Goal: Register for event/course

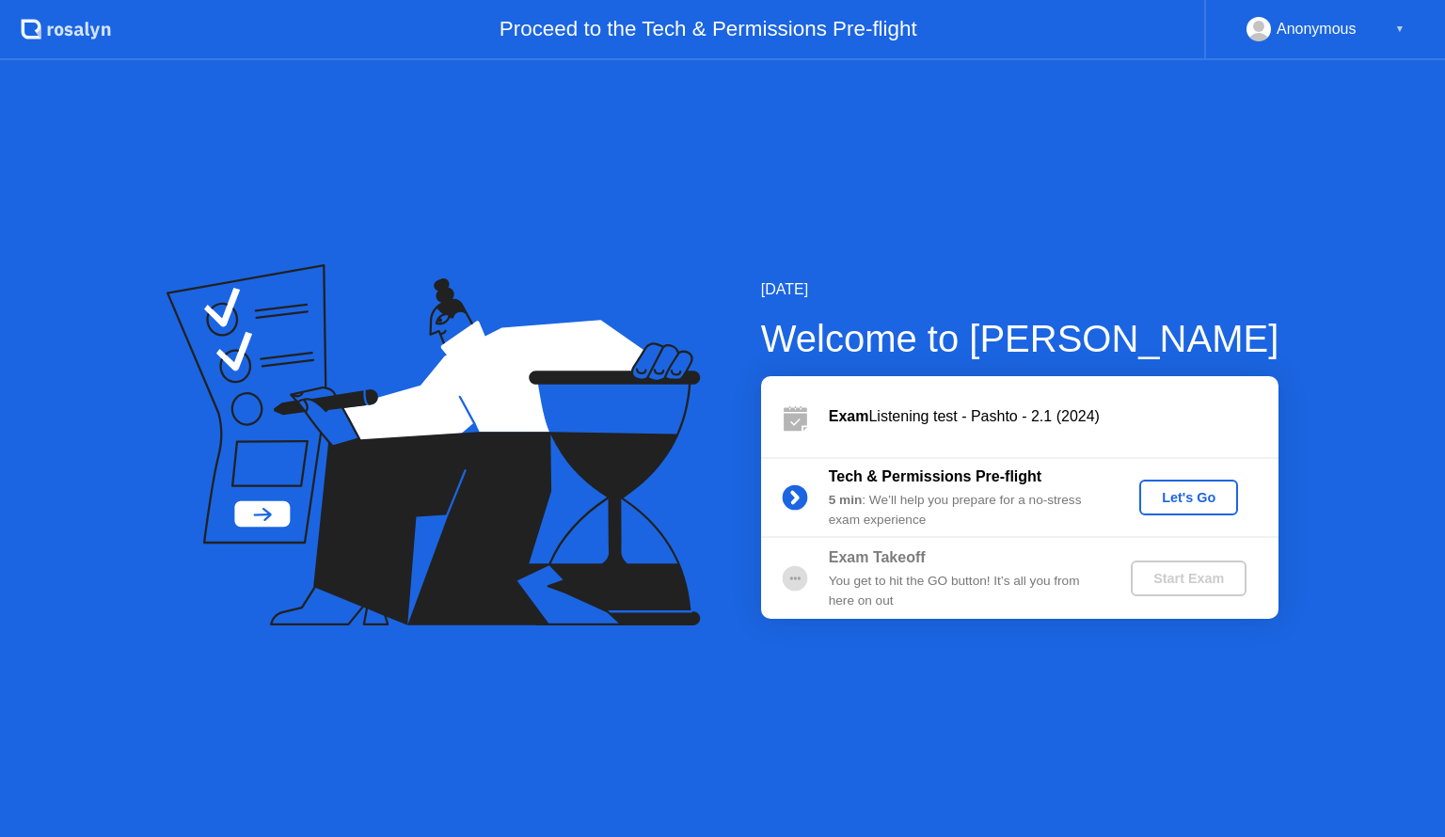
click at [1186, 505] on div "Let's Go" at bounding box center [1189, 497] width 84 height 15
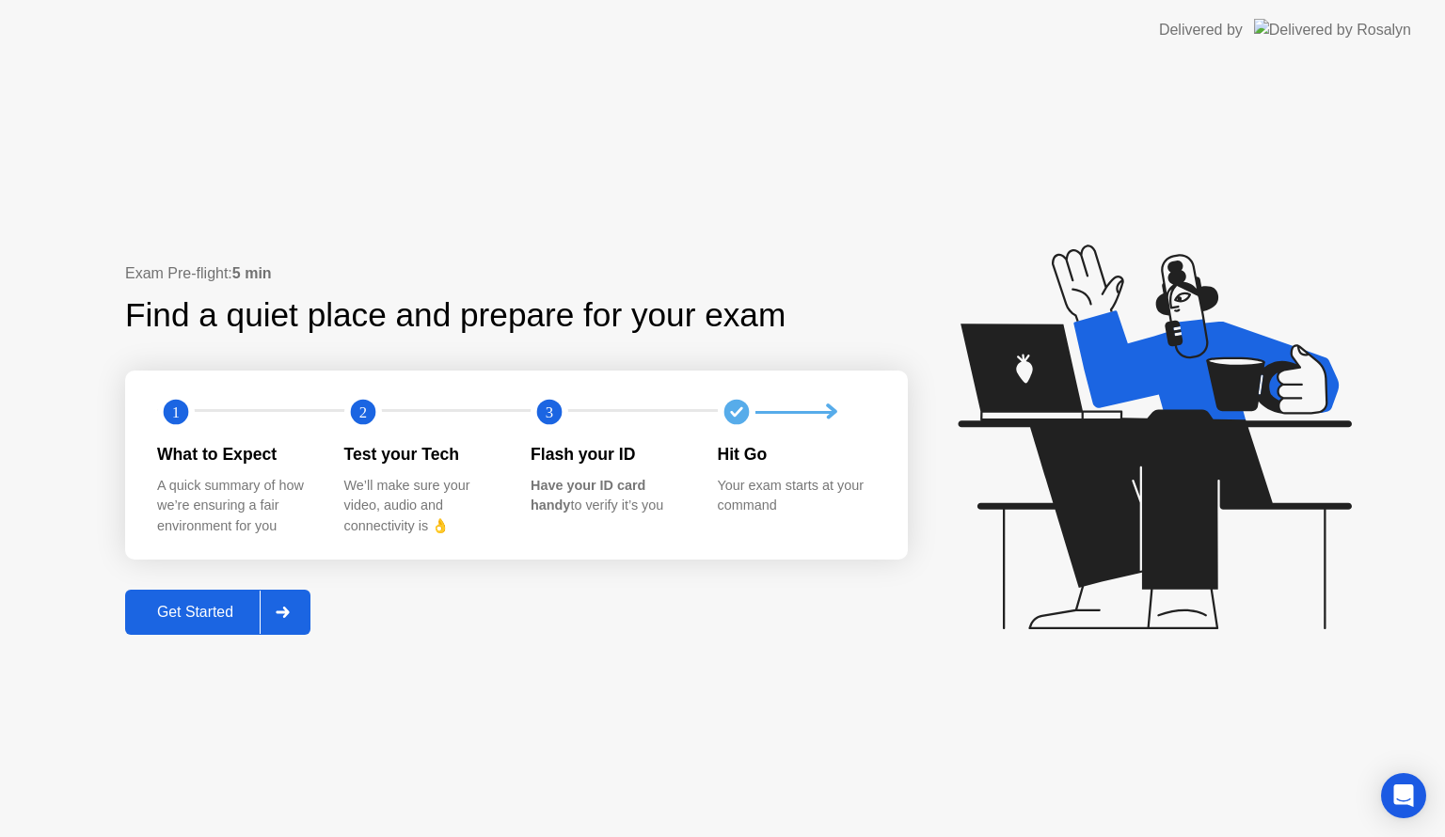
click at [186, 615] on div "Get Started" at bounding box center [195, 612] width 129 height 17
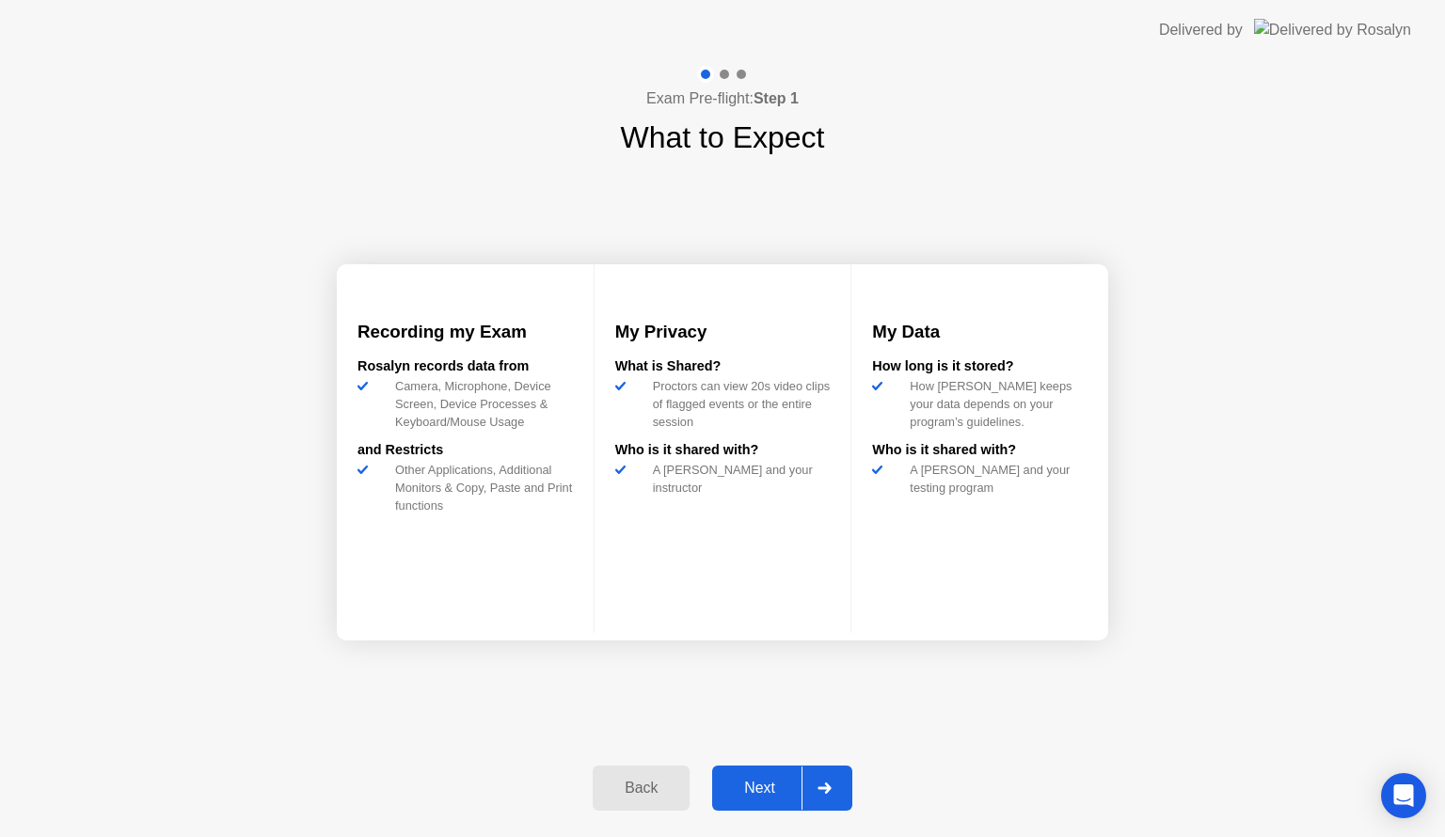
click at [772, 780] on div "Next" at bounding box center [760, 788] width 84 height 17
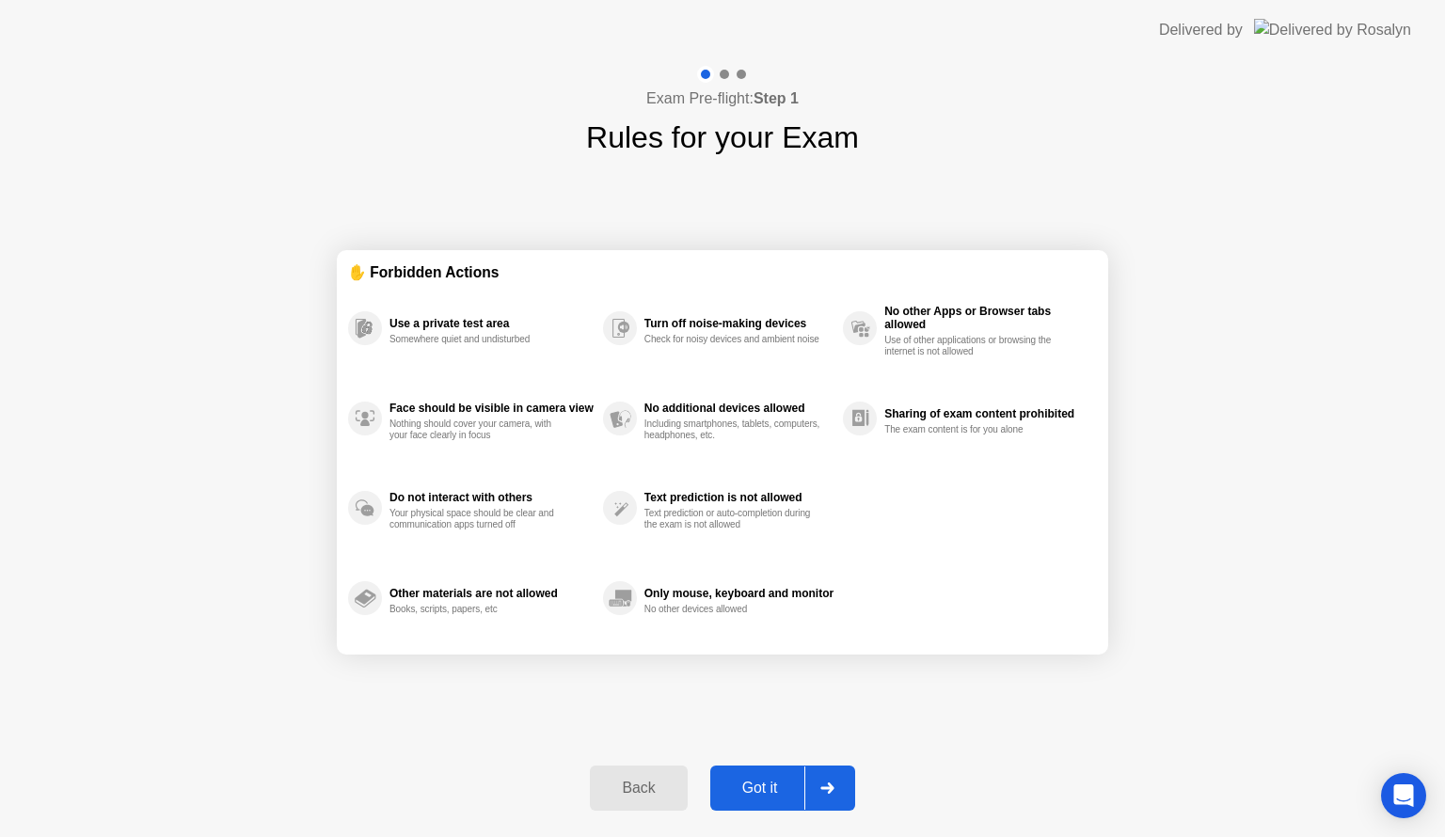
click at [768, 781] on div "Got it" at bounding box center [760, 788] width 88 height 17
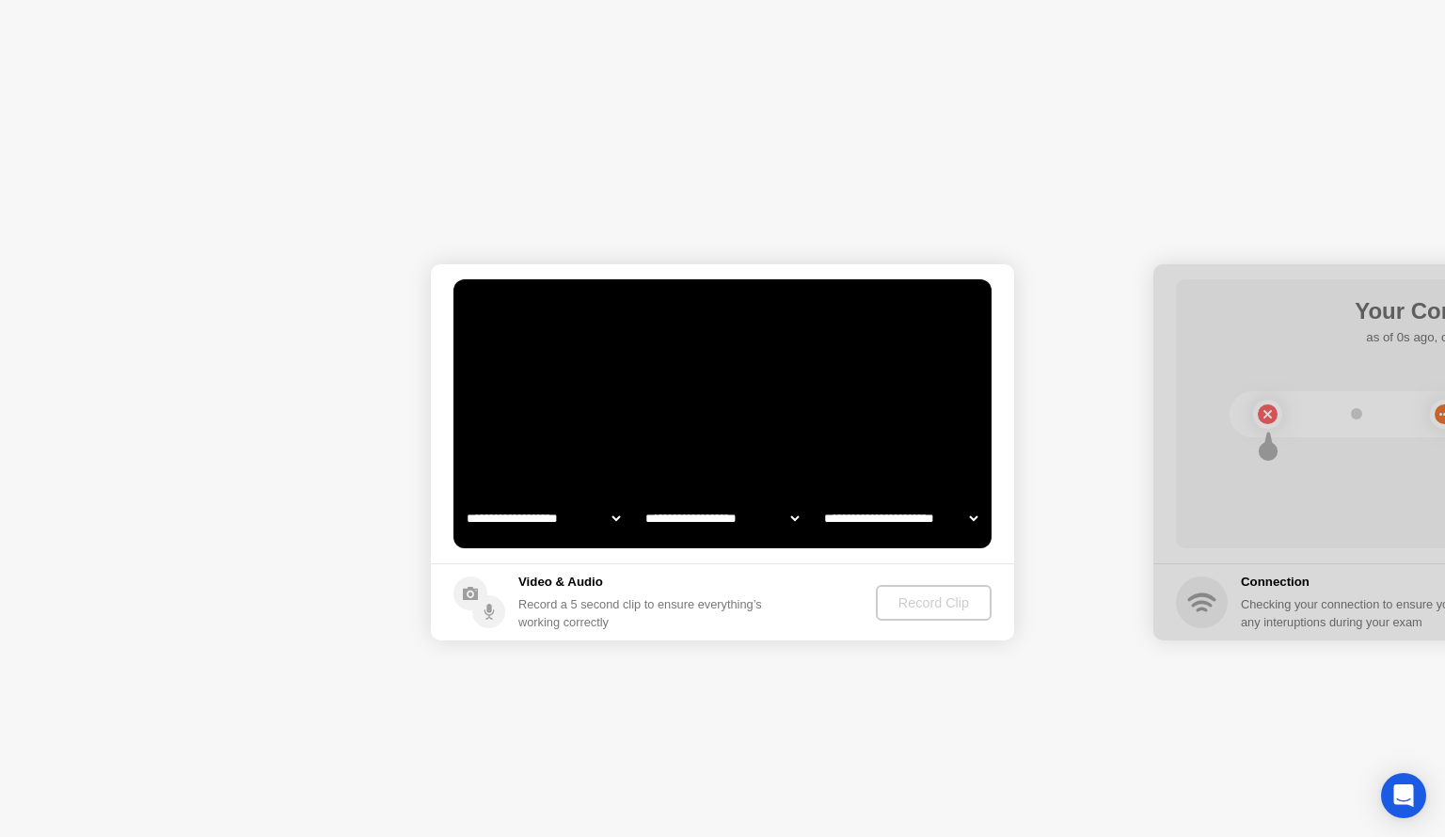
select select "**********"
select select "*******"
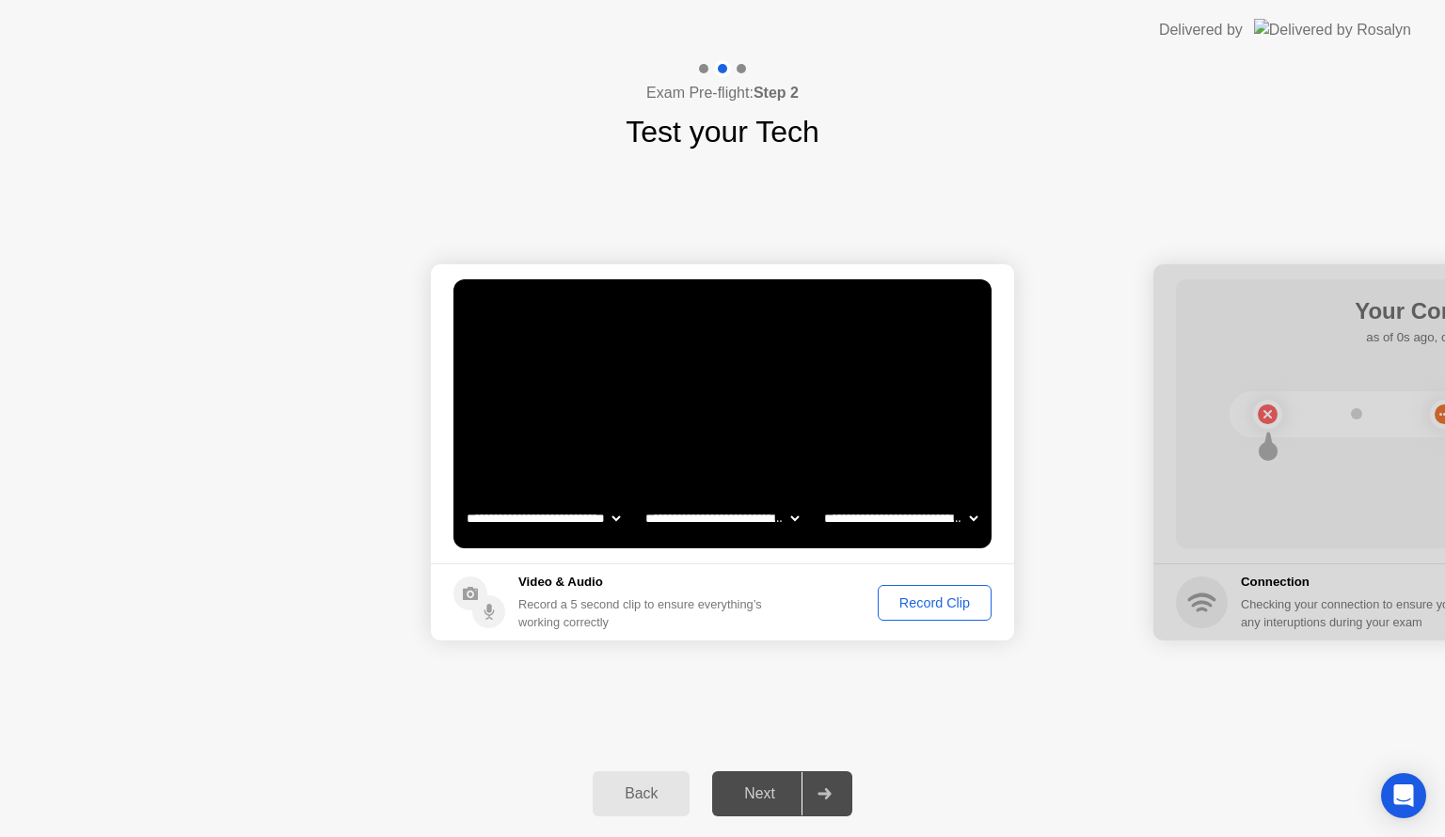
click at [926, 610] on div "Record Clip" at bounding box center [934, 603] width 101 height 15
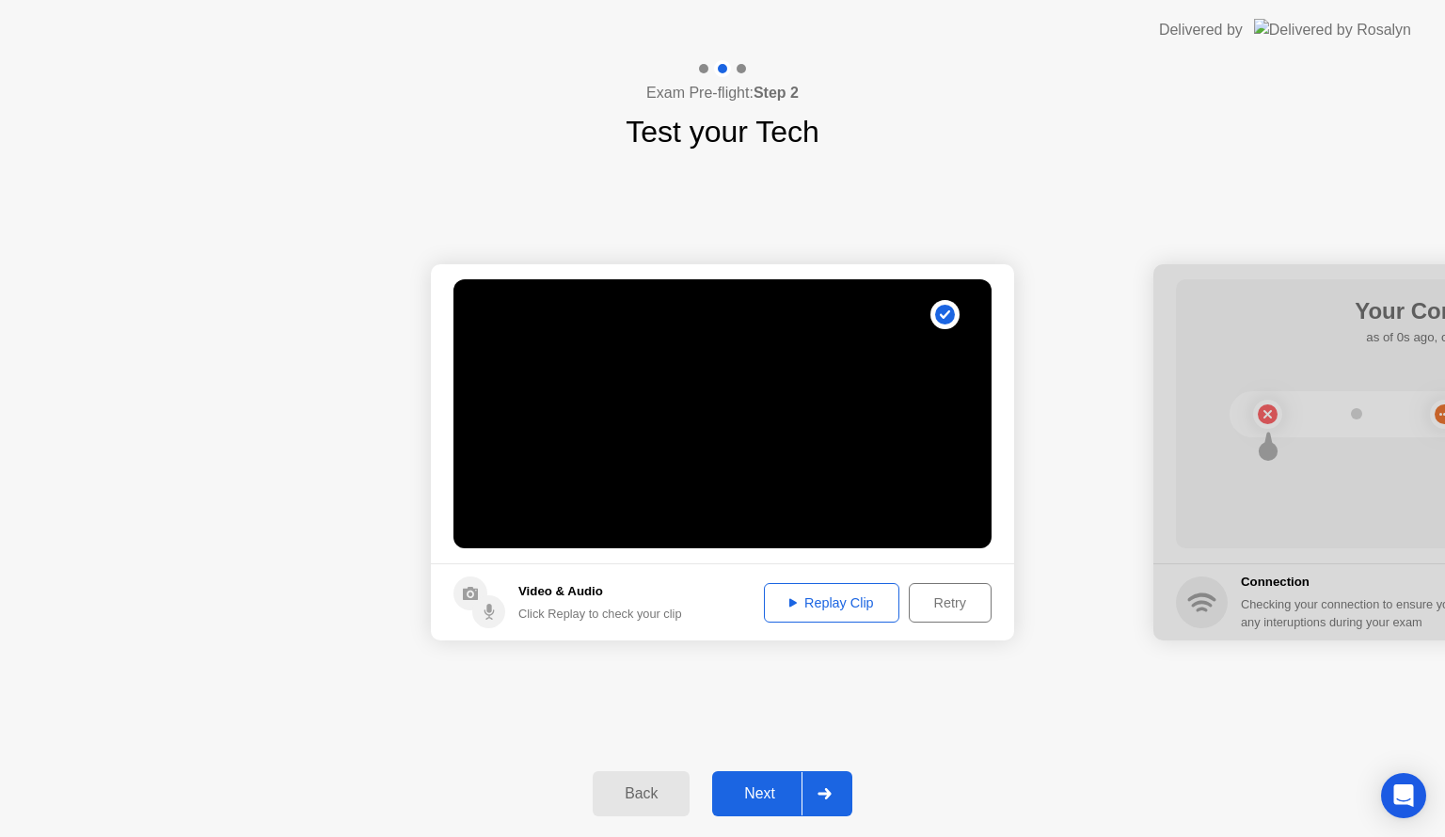
click at [760, 786] on div "Next" at bounding box center [760, 794] width 84 height 17
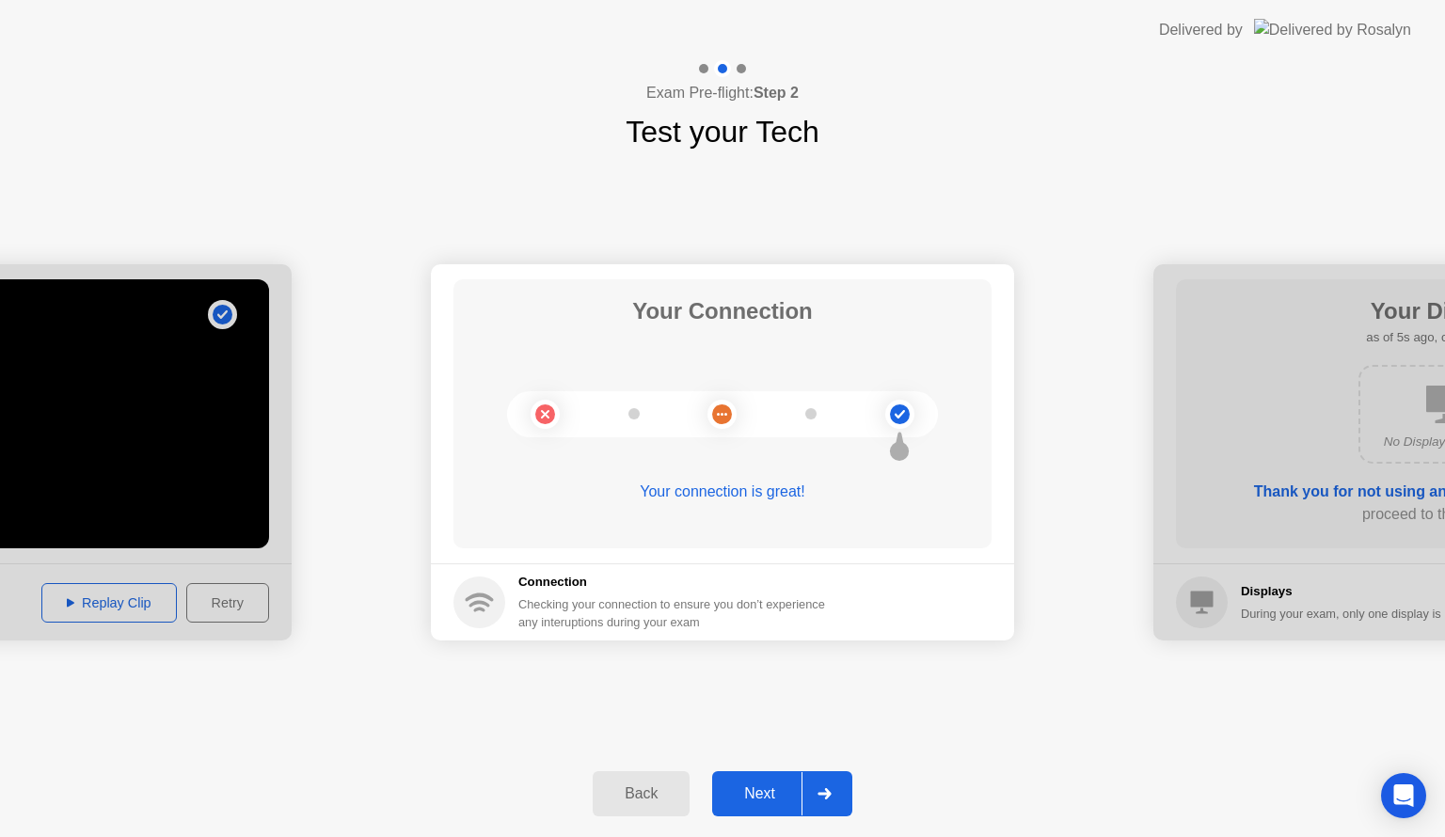
click at [756, 800] on div "Next" at bounding box center [760, 794] width 84 height 17
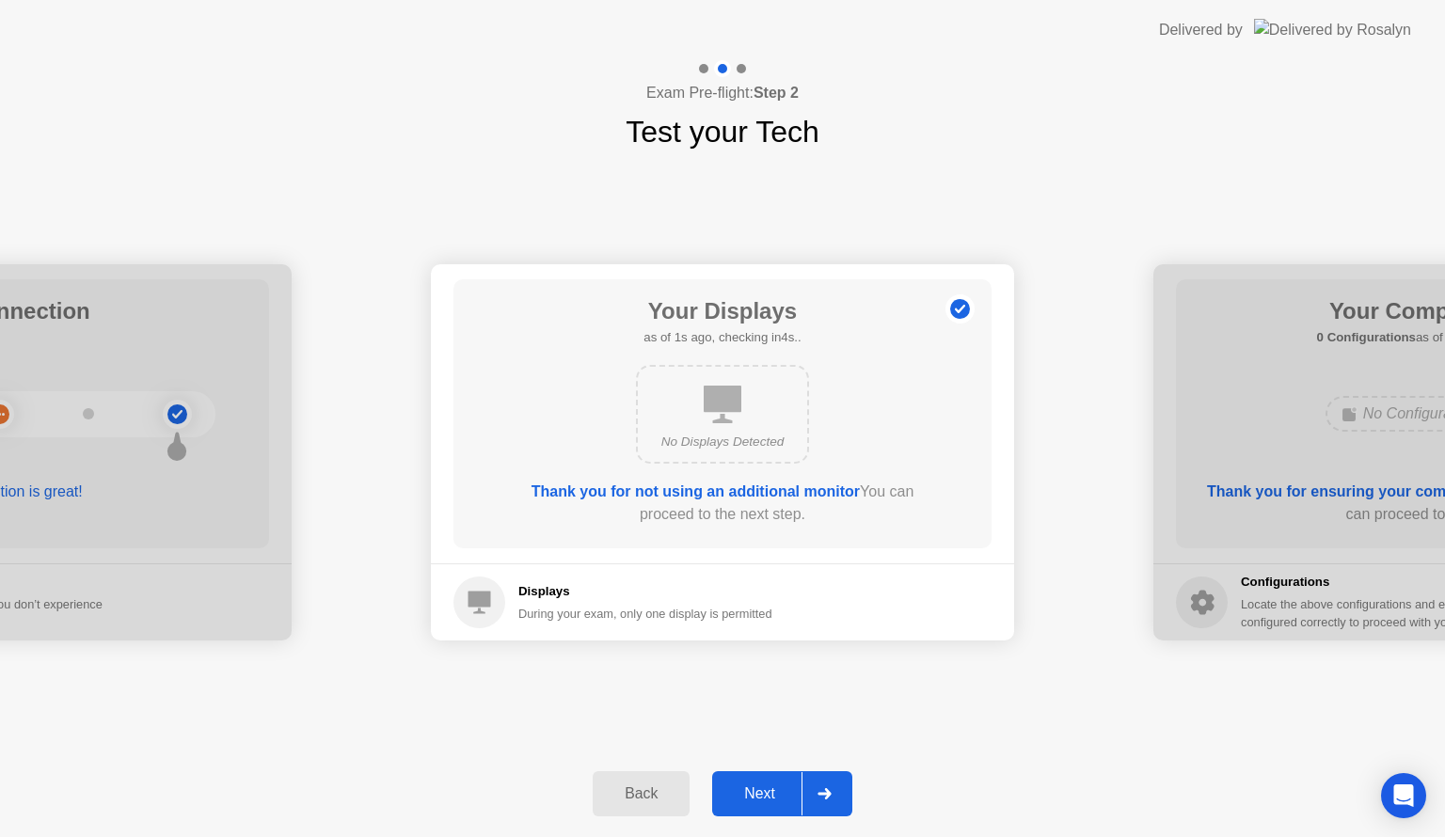
click at [760, 798] on div "Next" at bounding box center [760, 794] width 84 height 17
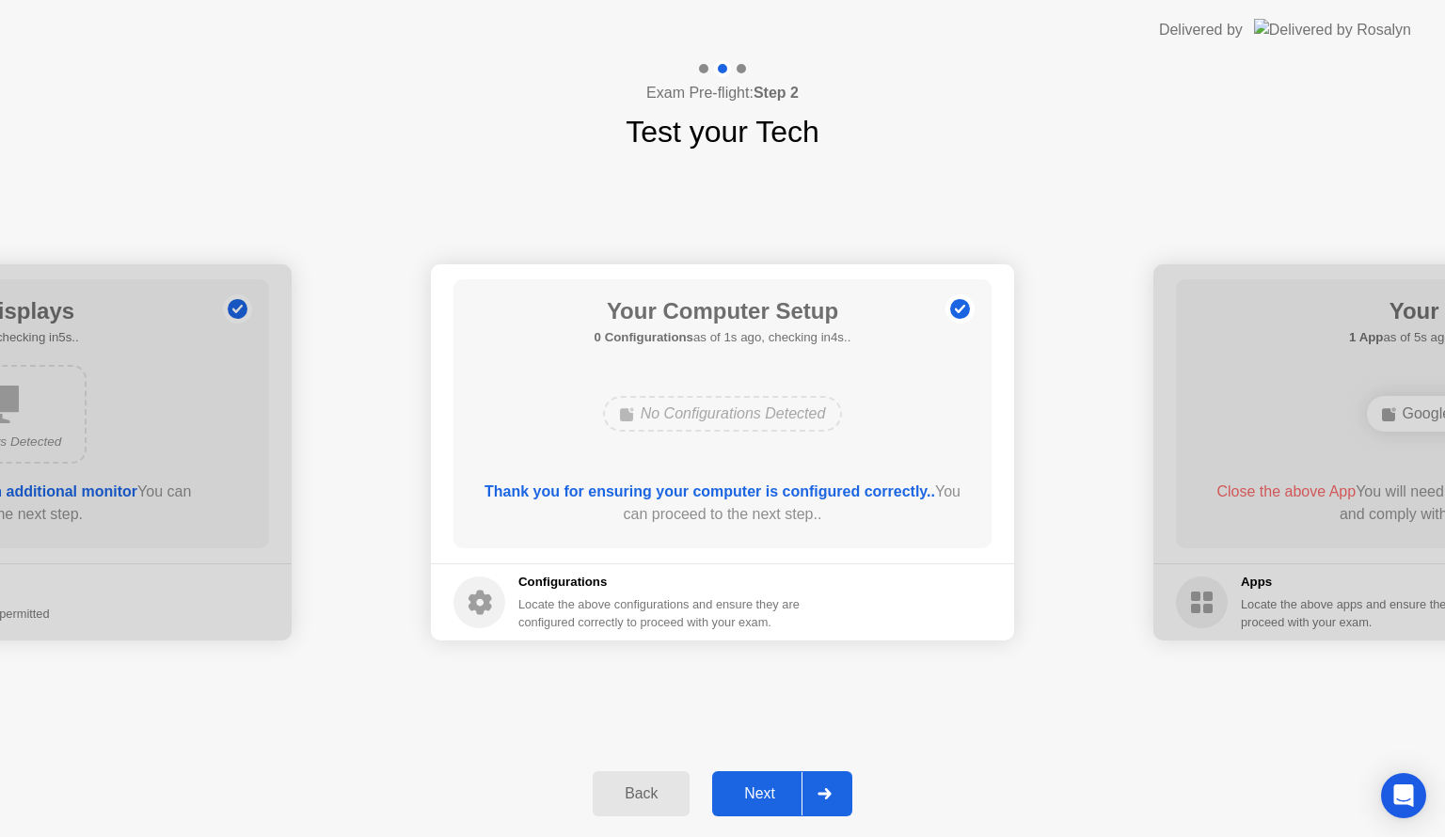
click at [760, 798] on div "Next" at bounding box center [760, 794] width 84 height 17
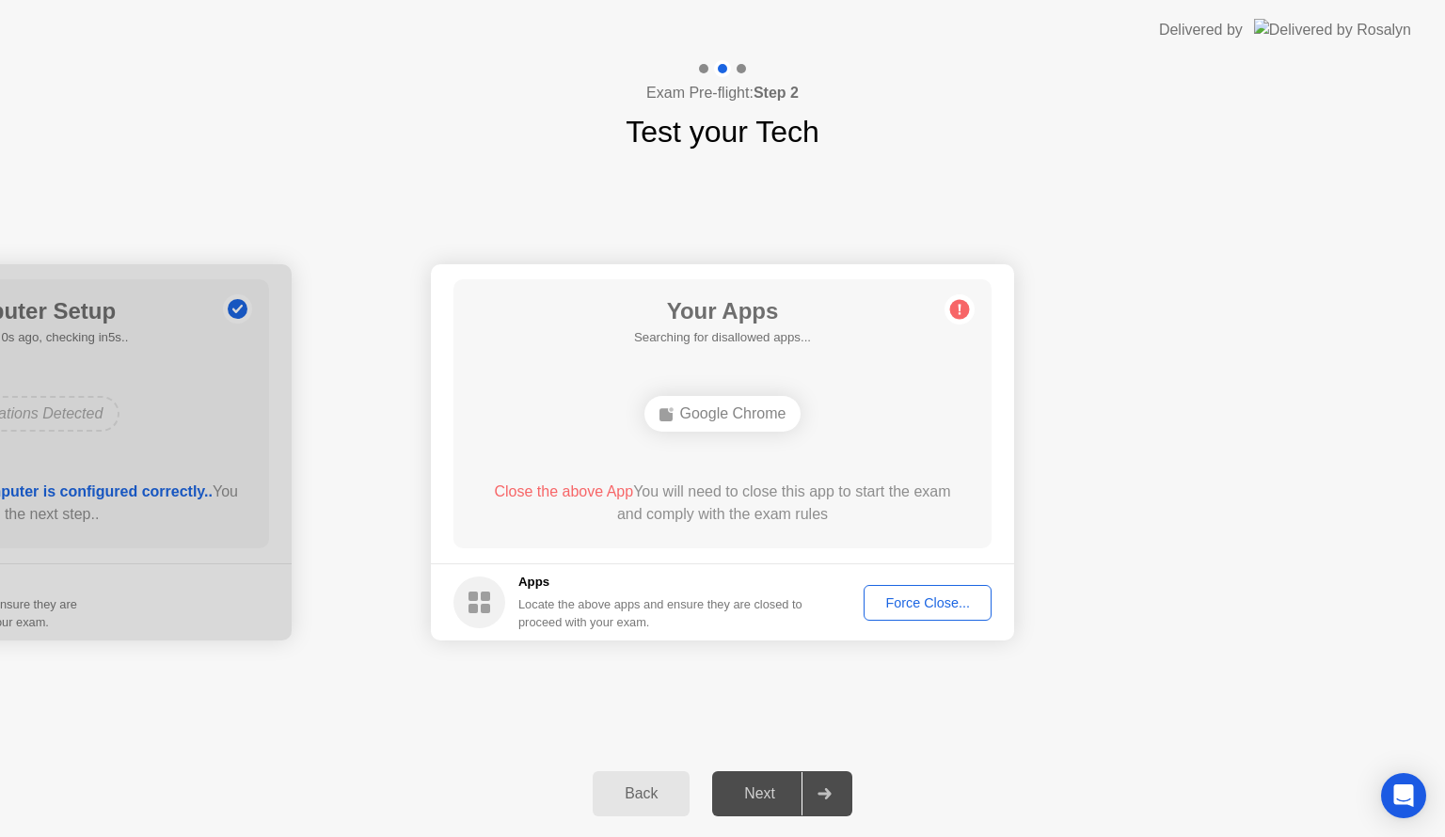
click at [771, 410] on div "Google Chrome" at bounding box center [723, 414] width 157 height 36
click at [903, 600] on div "Force Close..." at bounding box center [927, 603] width 115 height 15
click at [742, 415] on div "Google Chrome" at bounding box center [723, 414] width 157 height 36
click at [888, 606] on div "Force Close..." at bounding box center [927, 603] width 115 height 15
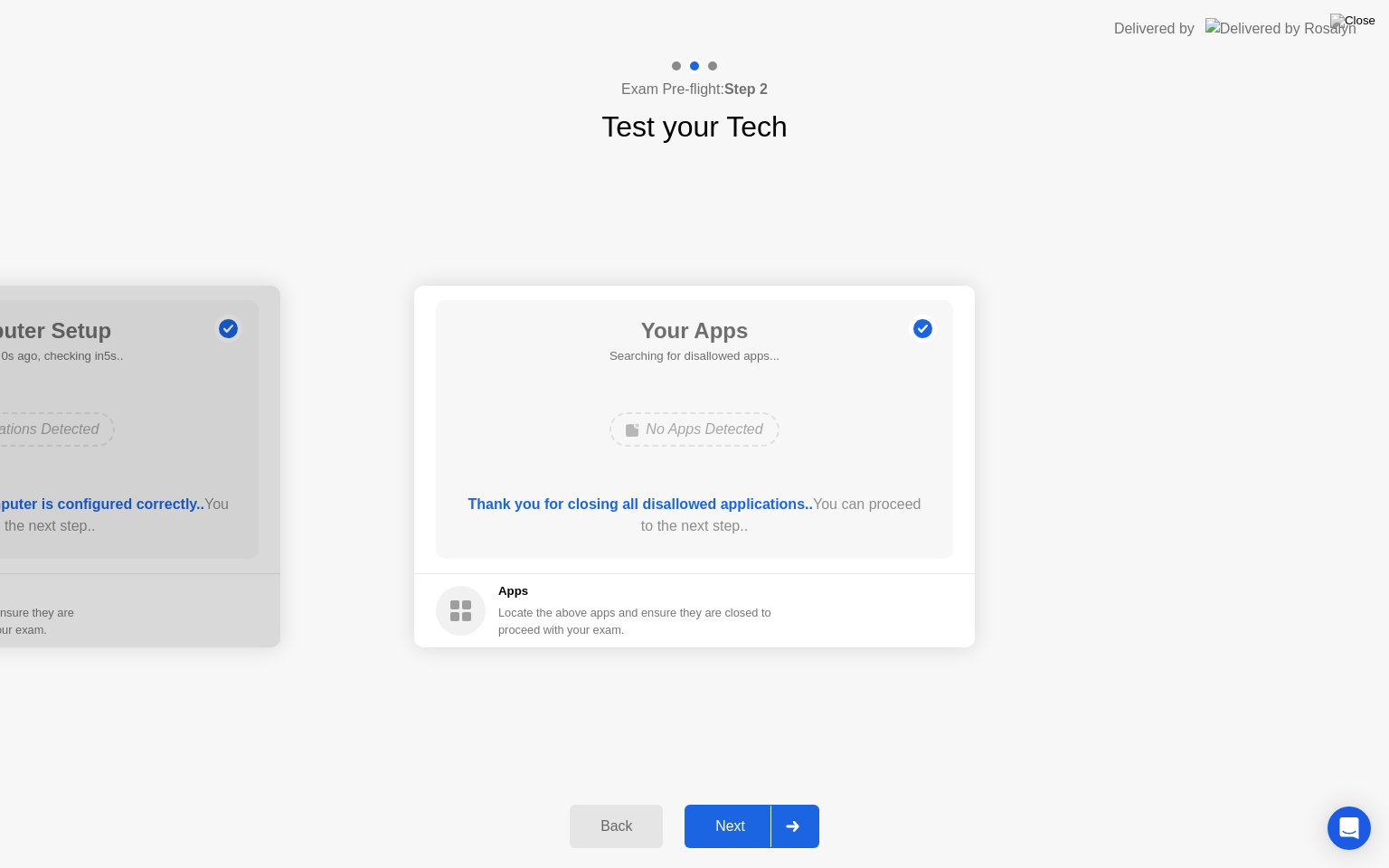
click at [716, 804] on div "Next" at bounding box center [731, 827] width 81 height 16
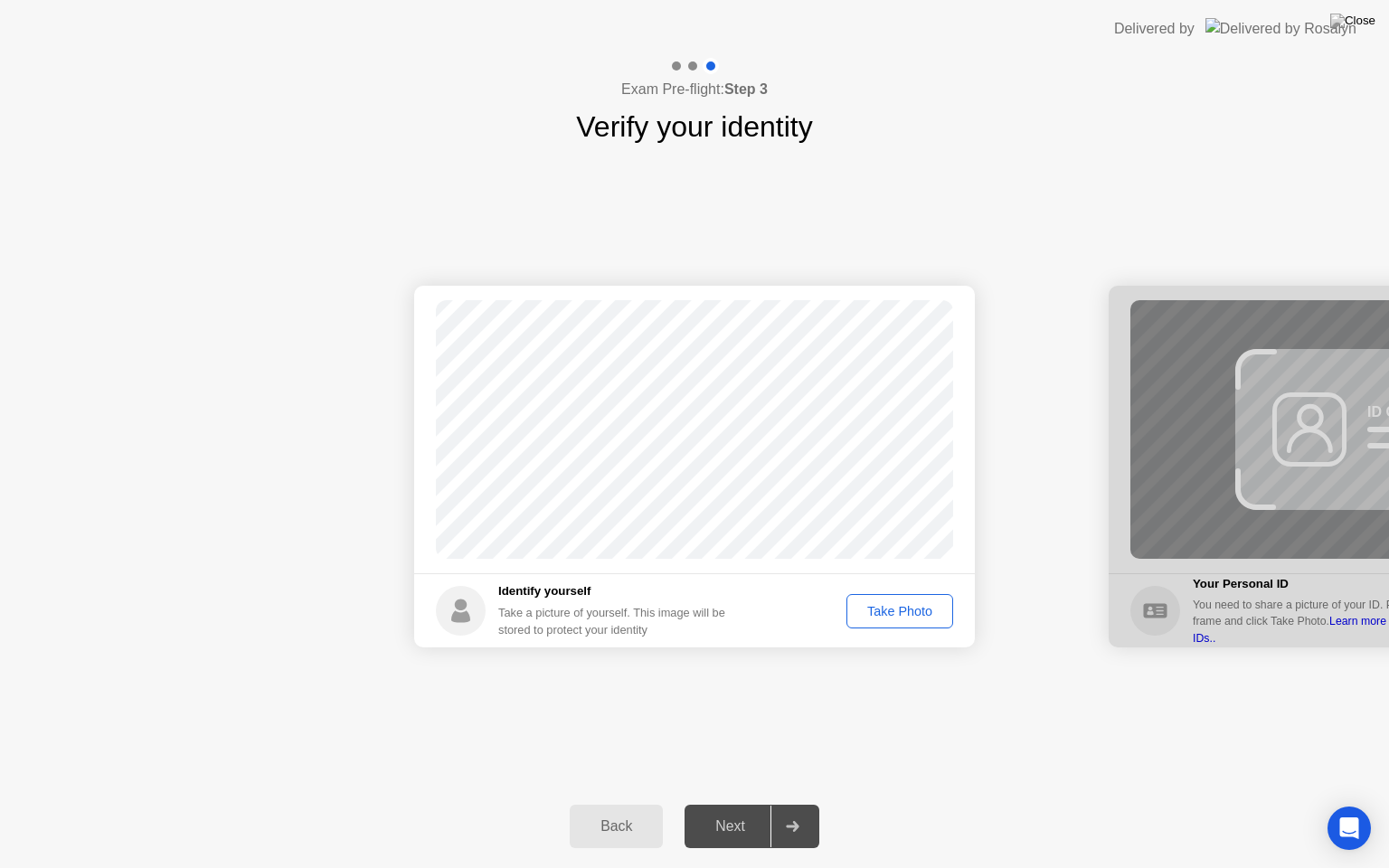
click at [895, 610] on div "Take Photo" at bounding box center [900, 611] width 94 height 14
click at [743, 804] on div "Next" at bounding box center [731, 827] width 81 height 16
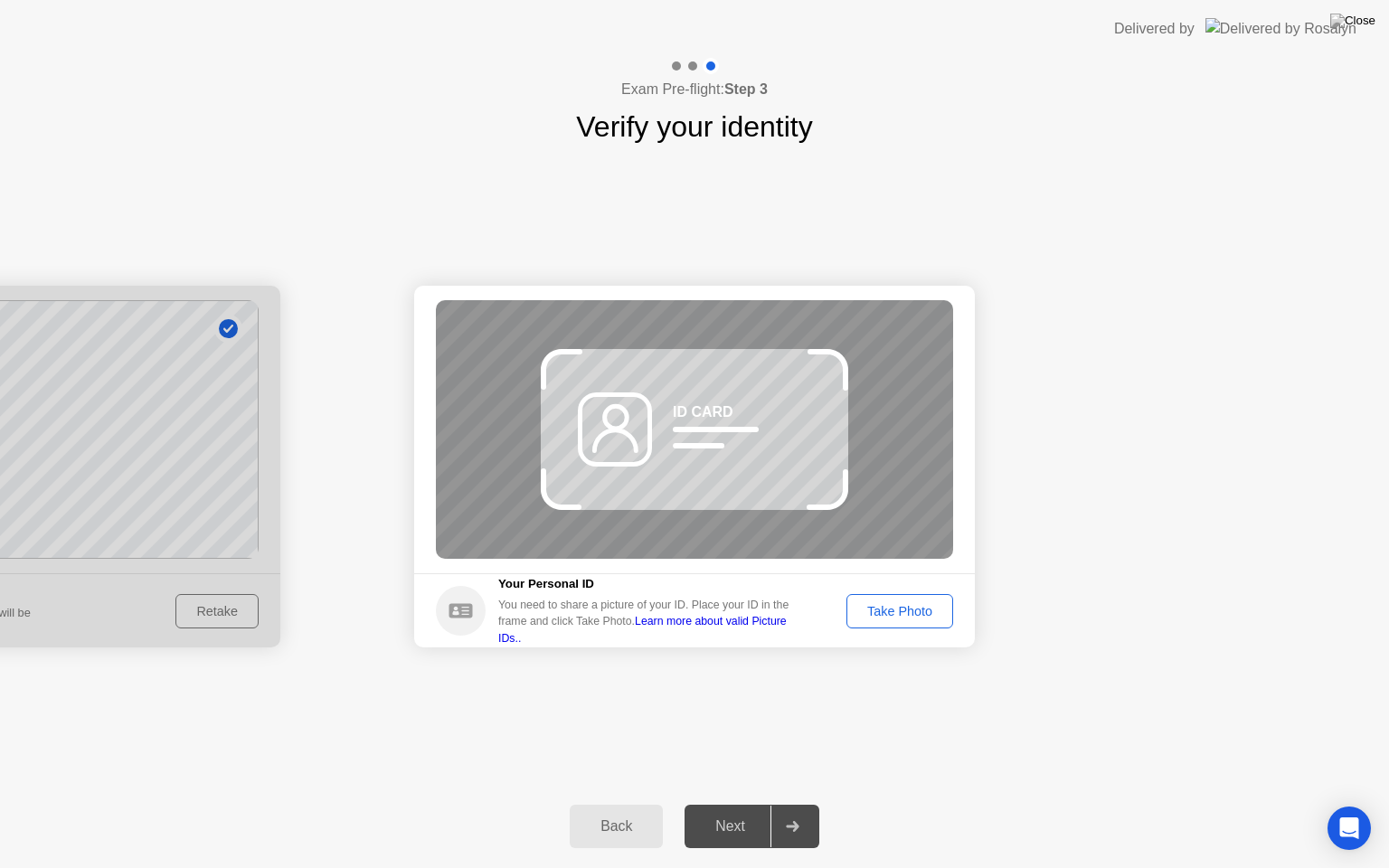
click at [890, 605] on div "Take Photo" at bounding box center [900, 611] width 94 height 14
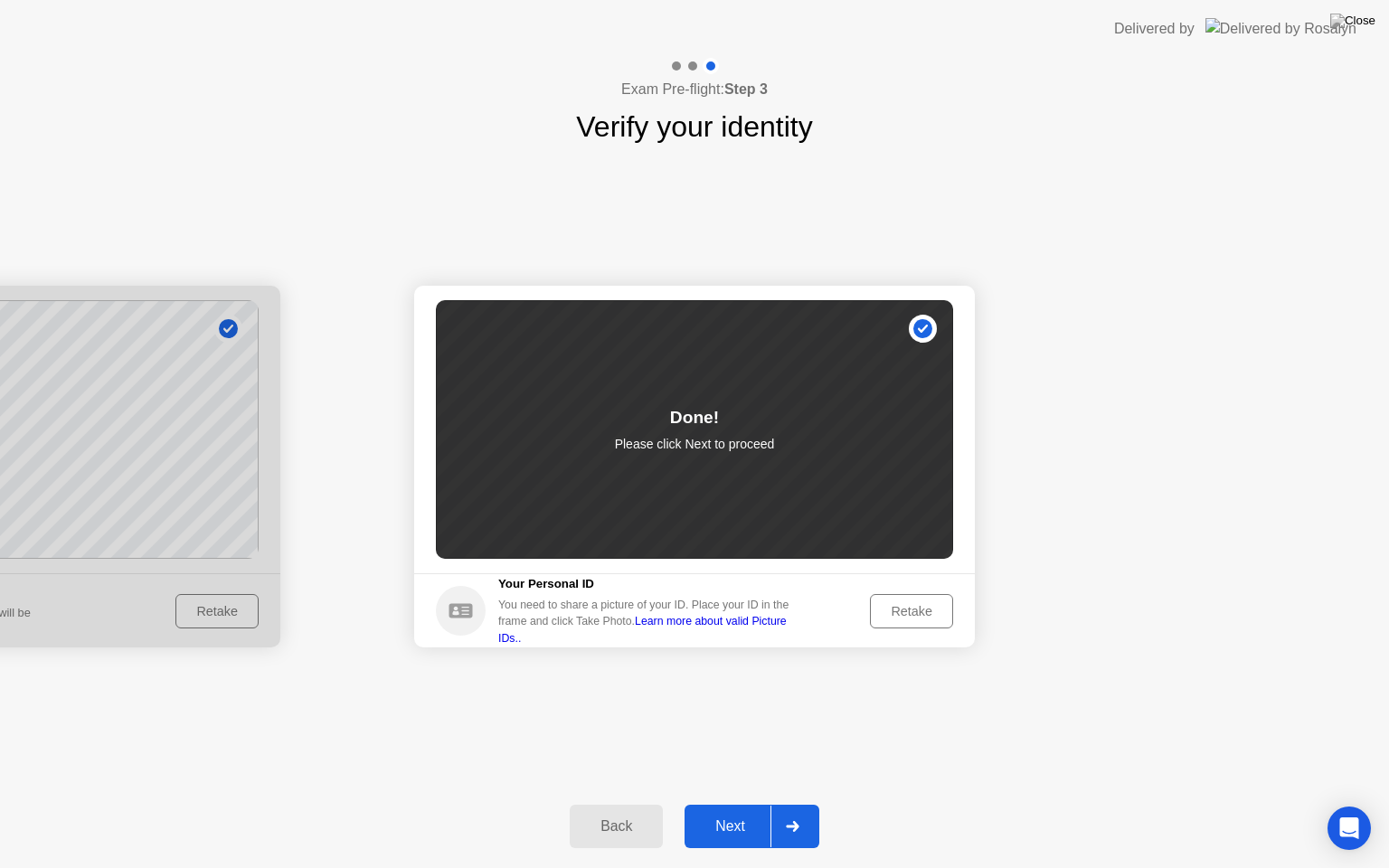
click at [724, 804] on div "Next" at bounding box center [731, 827] width 81 height 16
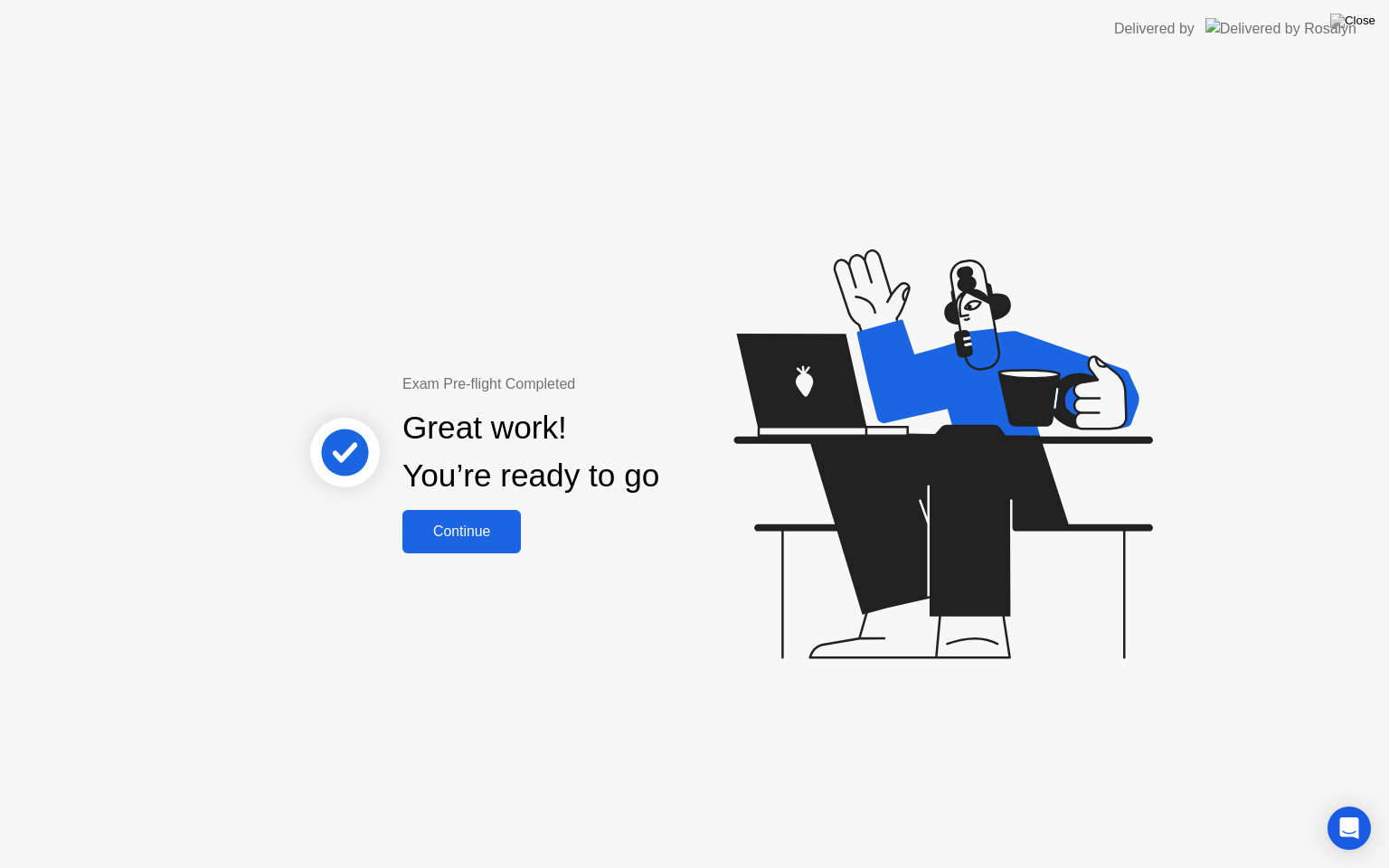
click at [463, 532] on div "Continue" at bounding box center [461, 532] width 108 height 16
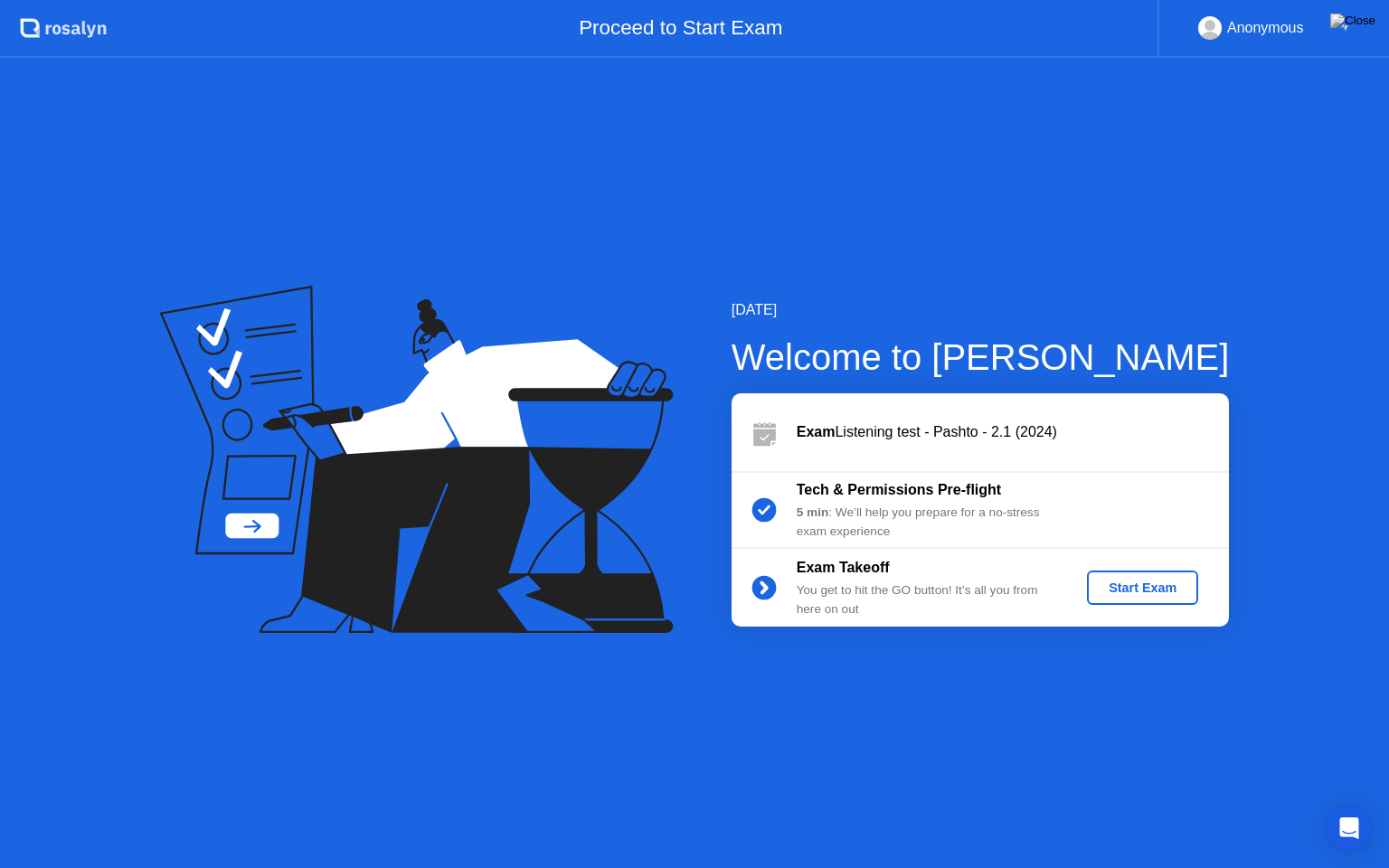
click at [1104, 597] on button "Start Exam" at bounding box center [1143, 588] width 112 height 35
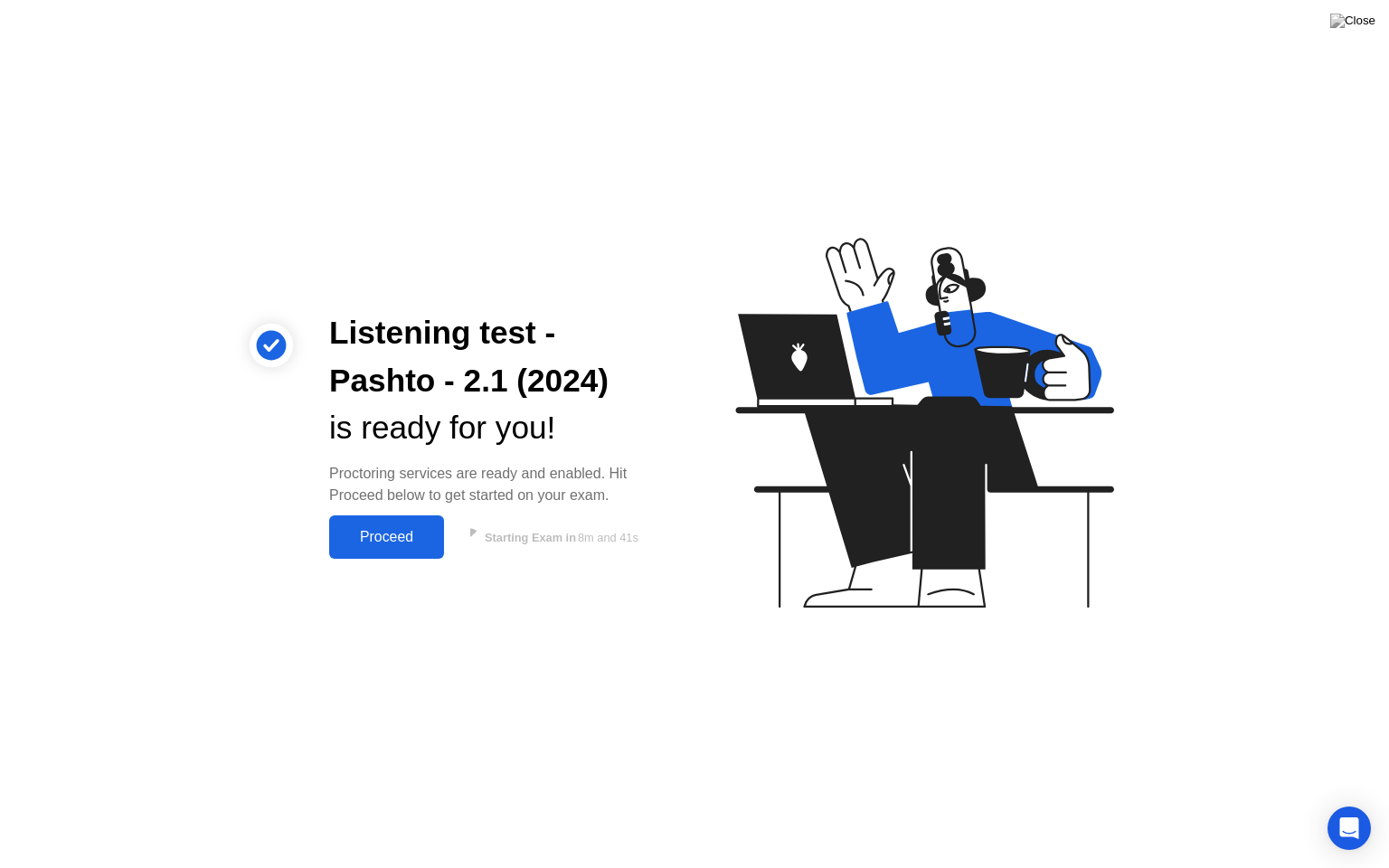
click at [385, 538] on div "Proceed" at bounding box center [386, 536] width 104 height 16
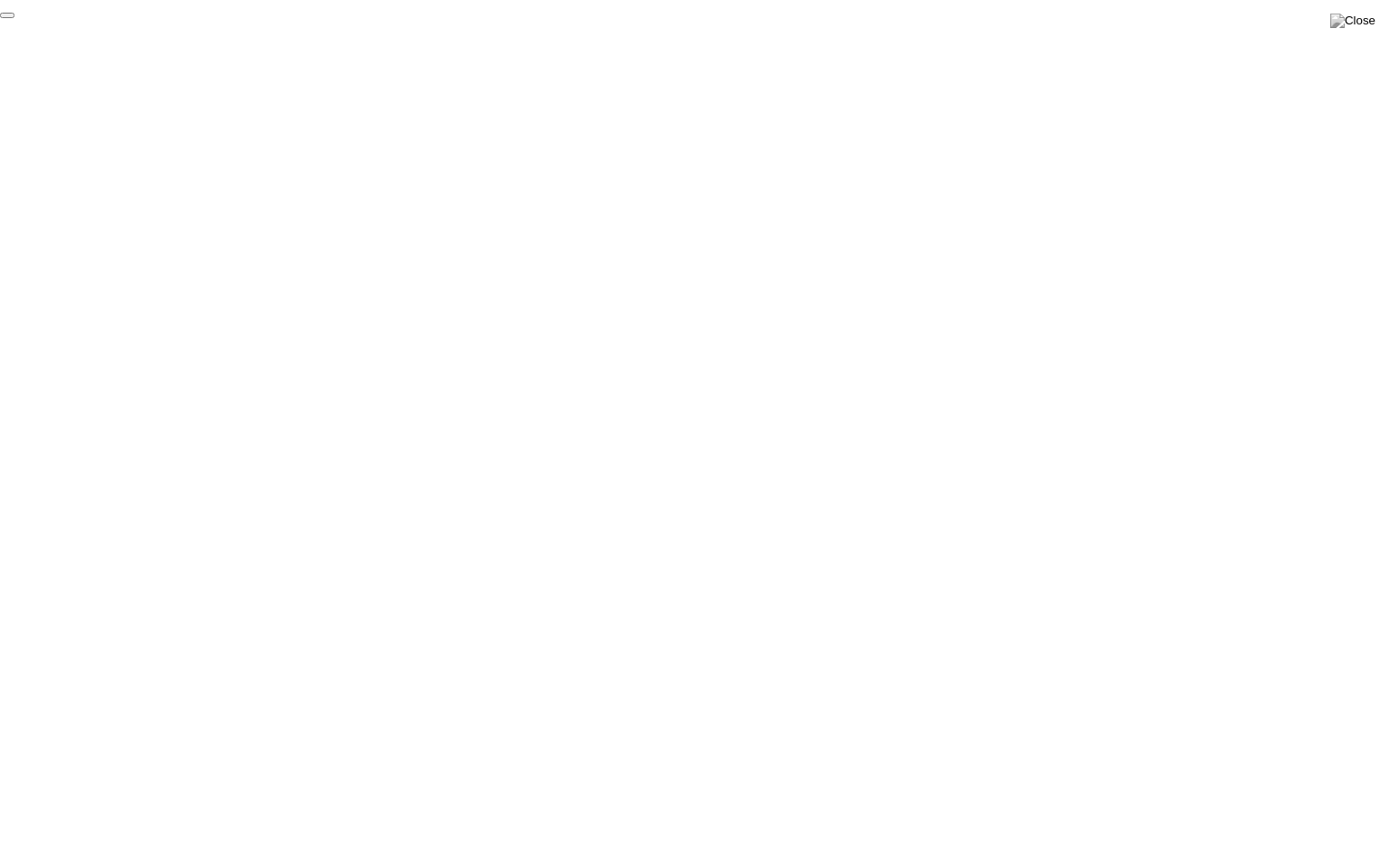
click at [14, 18] on button "End Proctoring Session" at bounding box center [7, 15] width 14 height 6
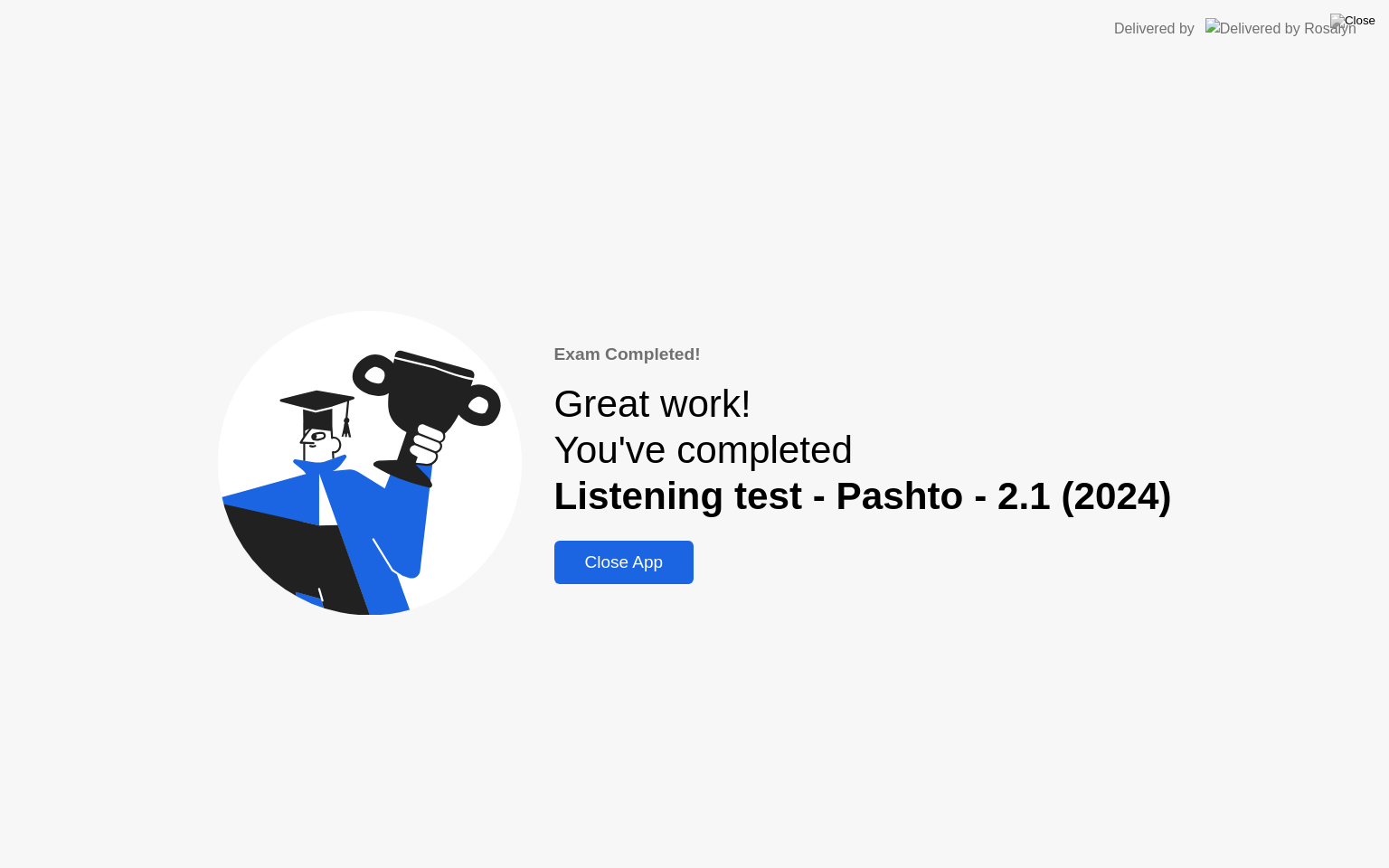
click at [610, 553] on div "Close App" at bounding box center [624, 562] width 130 height 20
